Goal: Find specific page/section: Find specific page/section

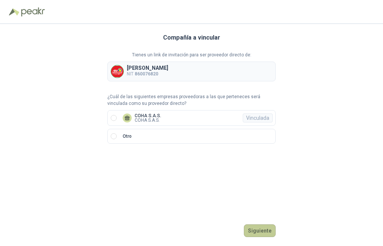
click at [271, 233] on button "Siguiente" at bounding box center [260, 231] width 32 height 13
drag, startPoint x: 259, startPoint y: 232, endPoint x: 258, endPoint y: 227, distance: 4.6
click at [259, 230] on button "Ingresar" at bounding box center [261, 231] width 30 height 13
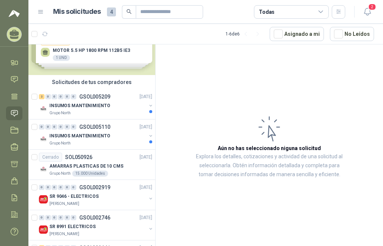
scroll to position [25, 0]
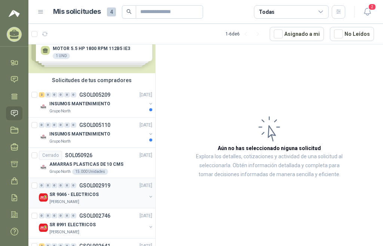
click at [66, 197] on p "SR 9046 - ELECTRICOS" at bounding box center [73, 194] width 49 height 7
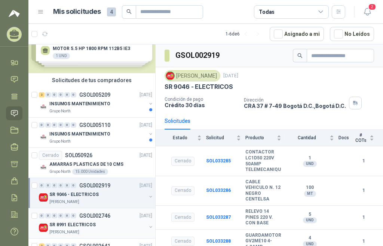
click at [66, 225] on p "SR 8991 ELECTRICOS" at bounding box center [72, 225] width 46 height 7
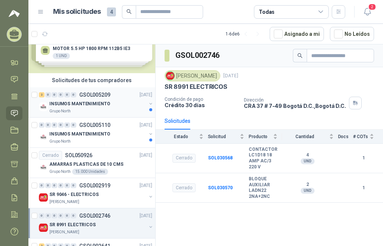
click at [64, 100] on div "INSUMOS MANTENIMIENTO" at bounding box center [97, 103] width 97 height 9
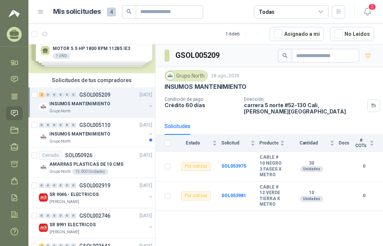
click at [67, 46] on div "Solicitudes de nuevos compradores Por cotizar SOL053866 [DATE] MOTOR 5.5 HP 180…" at bounding box center [91, 46] width 127 height 54
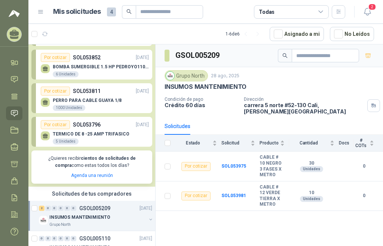
scroll to position [44, 0]
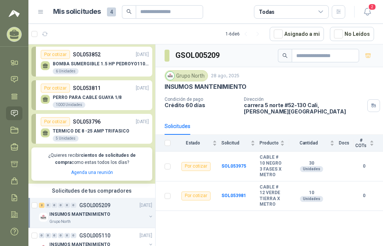
click at [85, 140] on div "TERMICO DE 8 -25 AMP TRIFASICO 5 Unidades" at bounding box center [91, 135] width 77 height 13
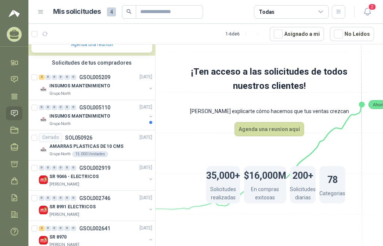
scroll to position [184, 0]
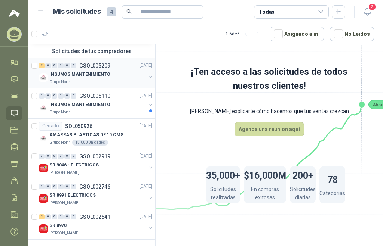
click at [68, 74] on p "INSUMOS MANTENIMIENTO" at bounding box center [79, 74] width 61 height 7
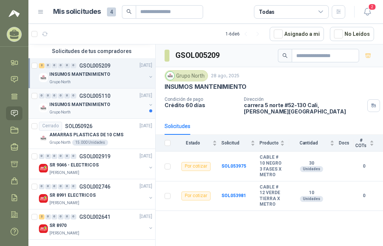
click at [76, 104] on p "INSUMOS MANTENIMIENTO" at bounding box center [79, 104] width 61 height 7
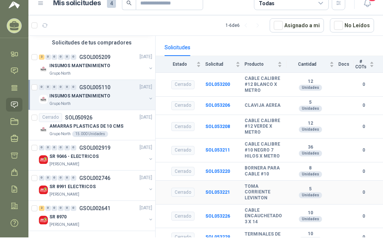
scroll to position [13, 0]
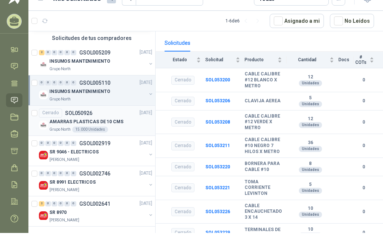
click at [68, 122] on p "AMARRAS PLASTICAS DE 10 CMS" at bounding box center [86, 121] width 74 height 7
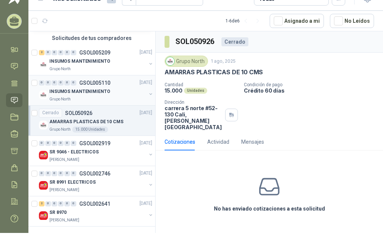
click at [68, 92] on p "INSUMOS MANTENIMIENTO" at bounding box center [79, 91] width 61 height 7
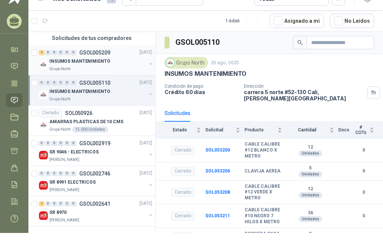
click at [78, 59] on p "INSUMOS MANTENIMIENTO" at bounding box center [79, 61] width 61 height 7
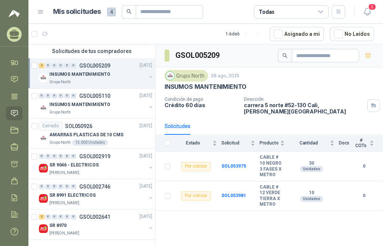
click at [87, 72] on p "INSUMOS MANTENIMIENTO" at bounding box center [79, 74] width 61 height 7
